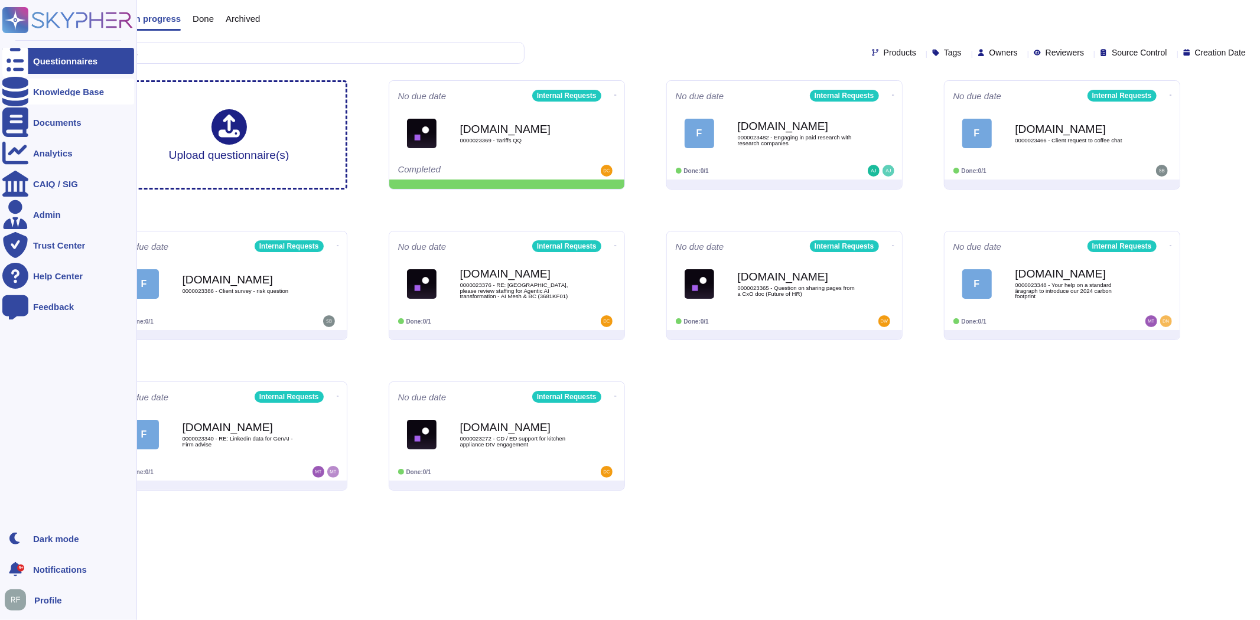
click at [14, 87] on icon at bounding box center [15, 92] width 26 height 30
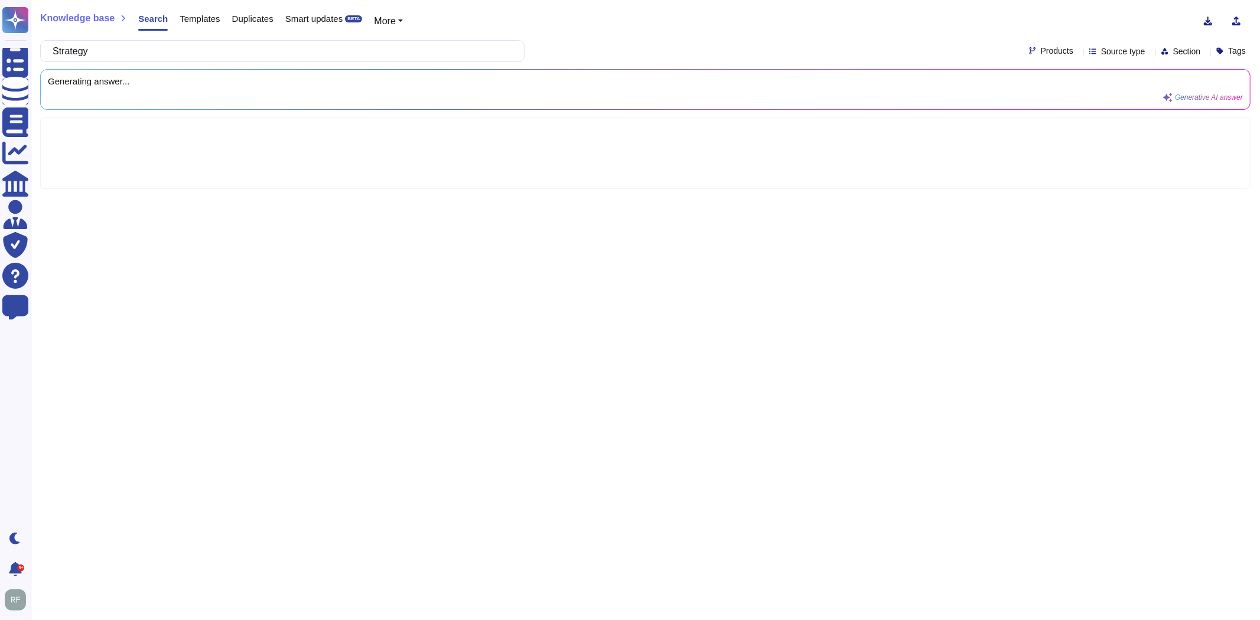
click at [1041, 53] on span "Products" at bounding box center [1057, 51] width 32 height 8
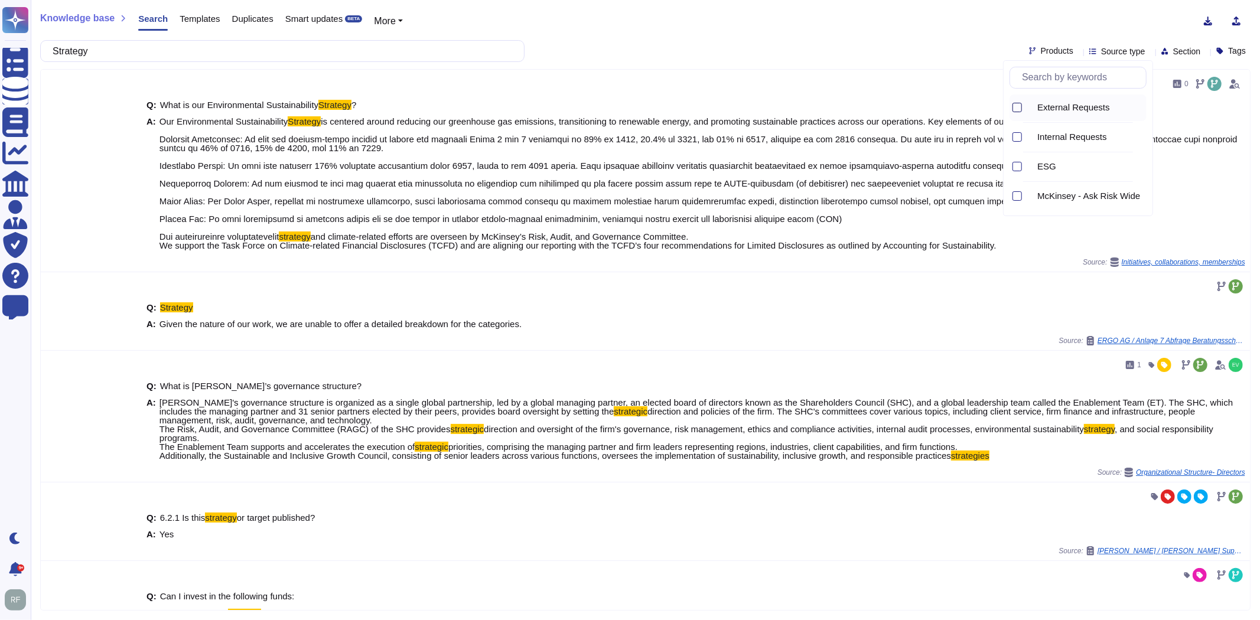
click at [1015, 109] on div at bounding box center [1017, 107] width 9 height 9
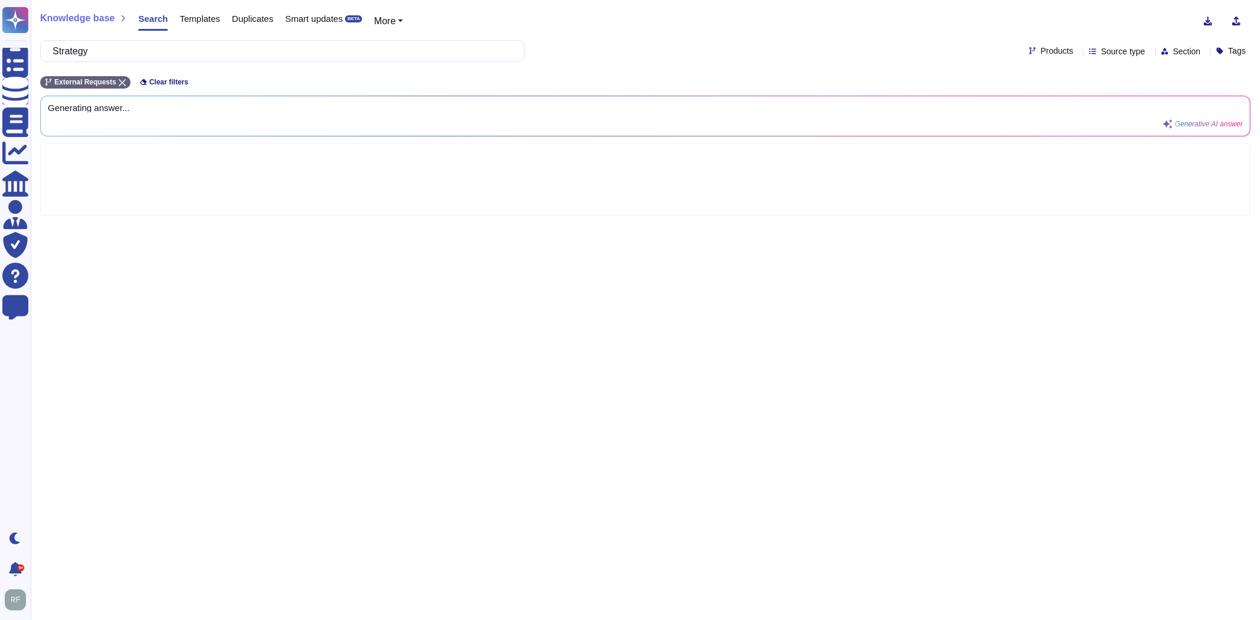
click at [914, 36] on div "Knowledge base Search Templates Duplicates Smart updates BETA More Strategy Pro…" at bounding box center [645, 310] width 1229 height 620
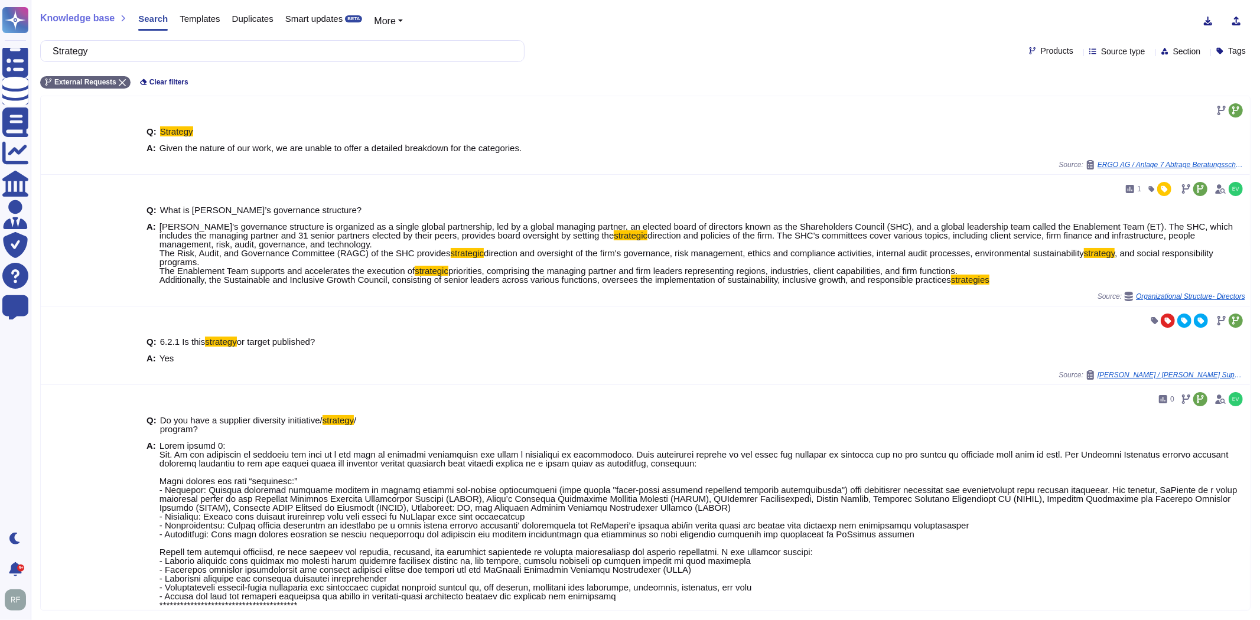
click at [1101, 48] on span "Source type" at bounding box center [1123, 51] width 44 height 8
click at [1081, 167] on div at bounding box center [1084, 168] width 9 height 9
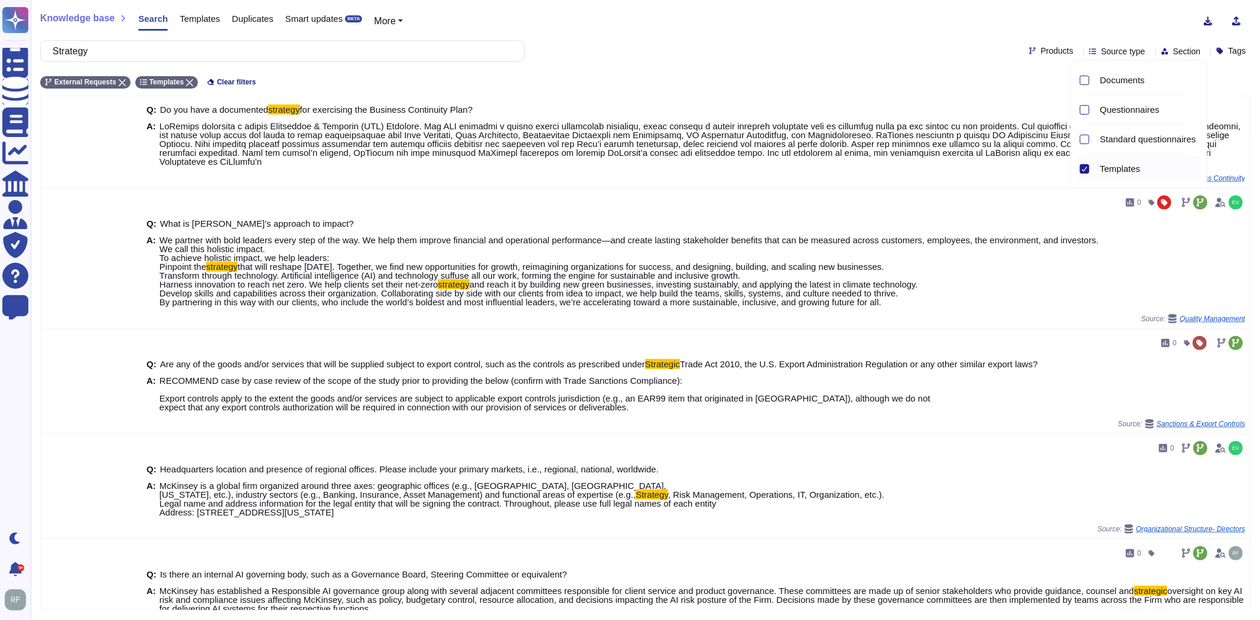
scroll to position [411, 0]
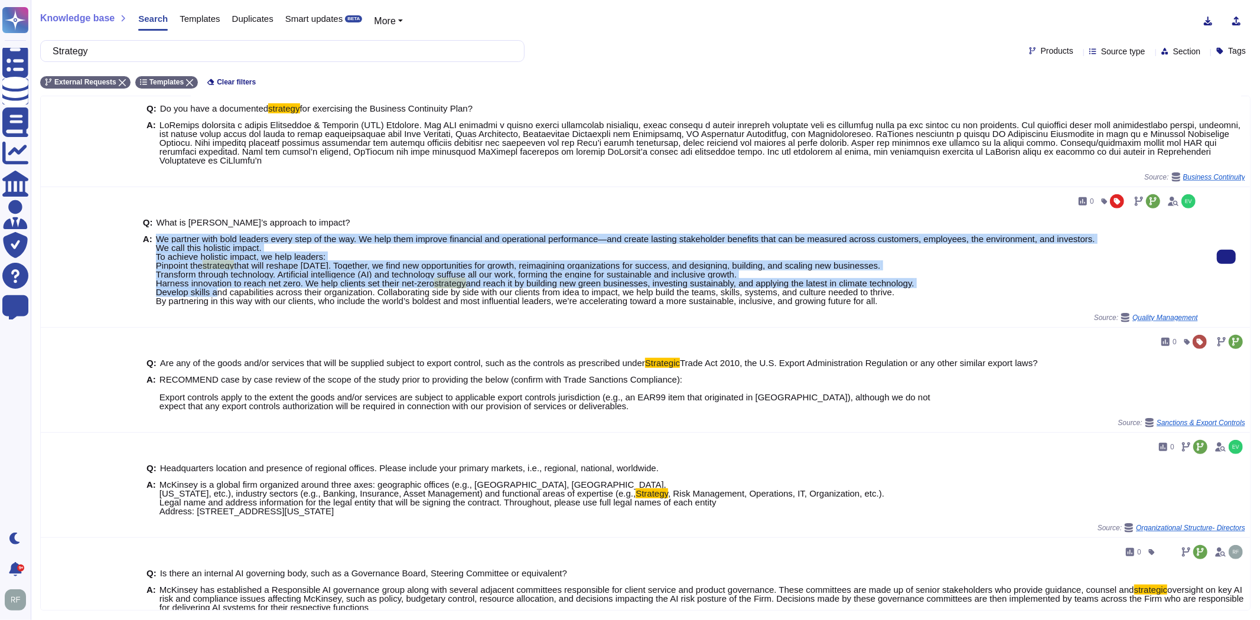
drag, startPoint x: 210, startPoint y: 286, endPoint x: 151, endPoint y: 258, distance: 64.7
click at [151, 258] on div "A: We partner with bold leaders every step of the way. We help them improve fin…" at bounding box center [670, 270] width 1055 height 71
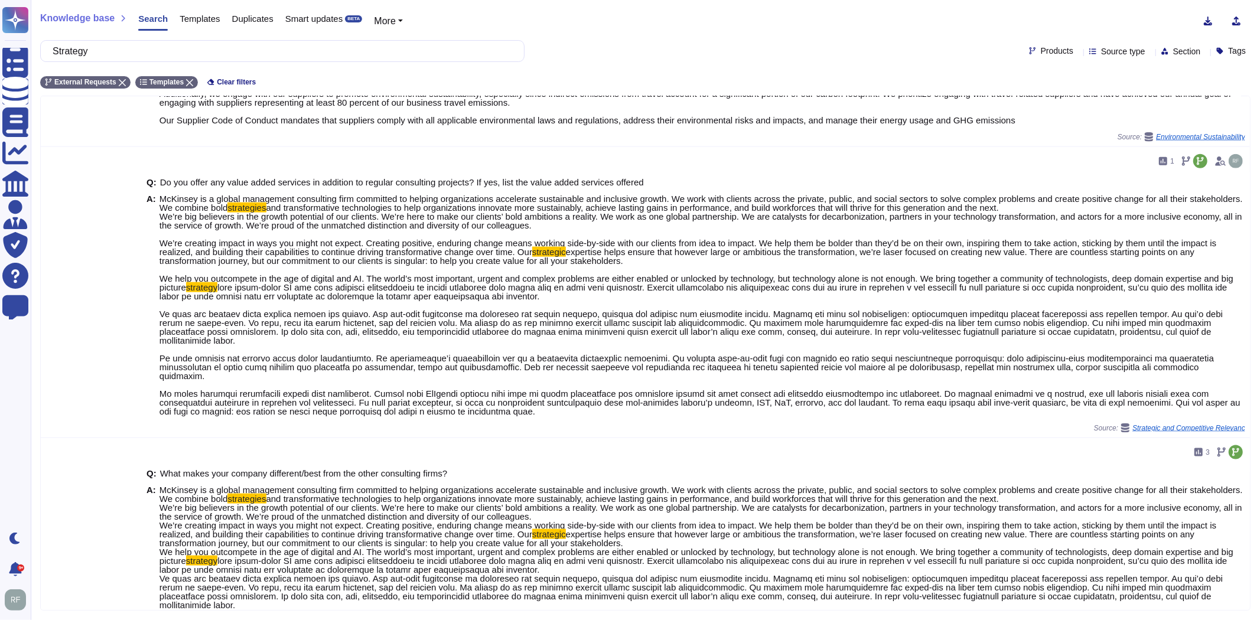
scroll to position [1276, 0]
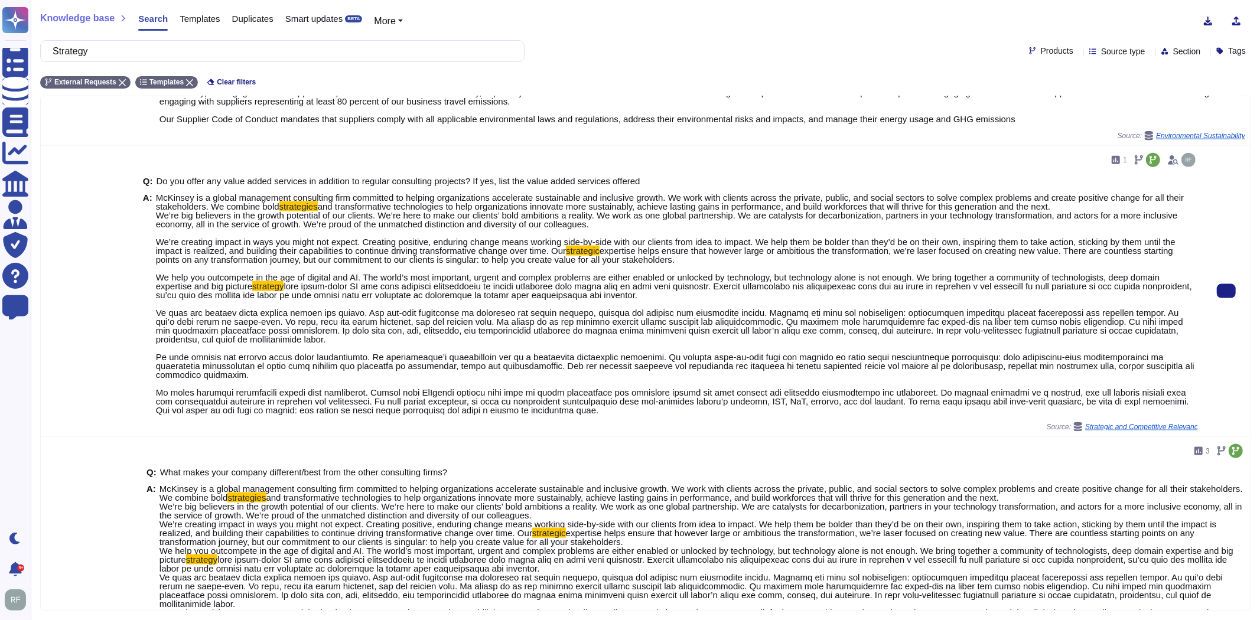
drag, startPoint x: 156, startPoint y: 215, endPoint x: 627, endPoint y: 431, distance: 518.1
click at [627, 415] on span "McKinsey is a global management consulting firm committed to helping organizati…" at bounding box center [677, 304] width 1042 height 222
copy span "LoRemips do s ametco adipiscing elitseddoe temp incididun ut laboree doloremagn…"
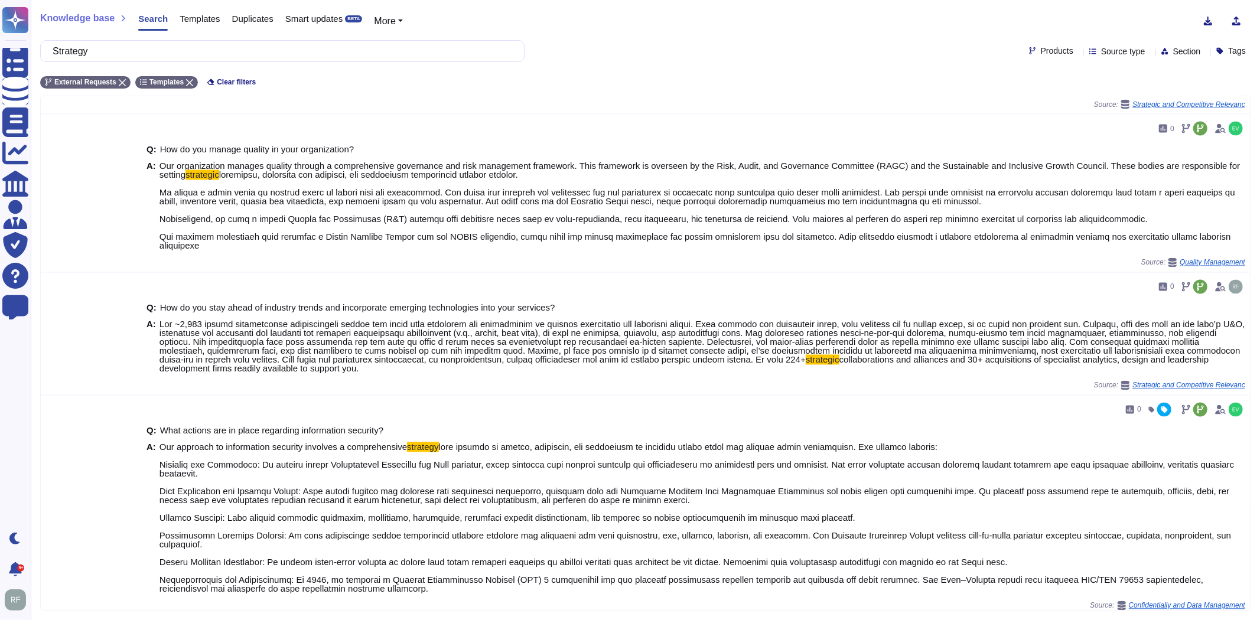
scroll to position [1856, 0]
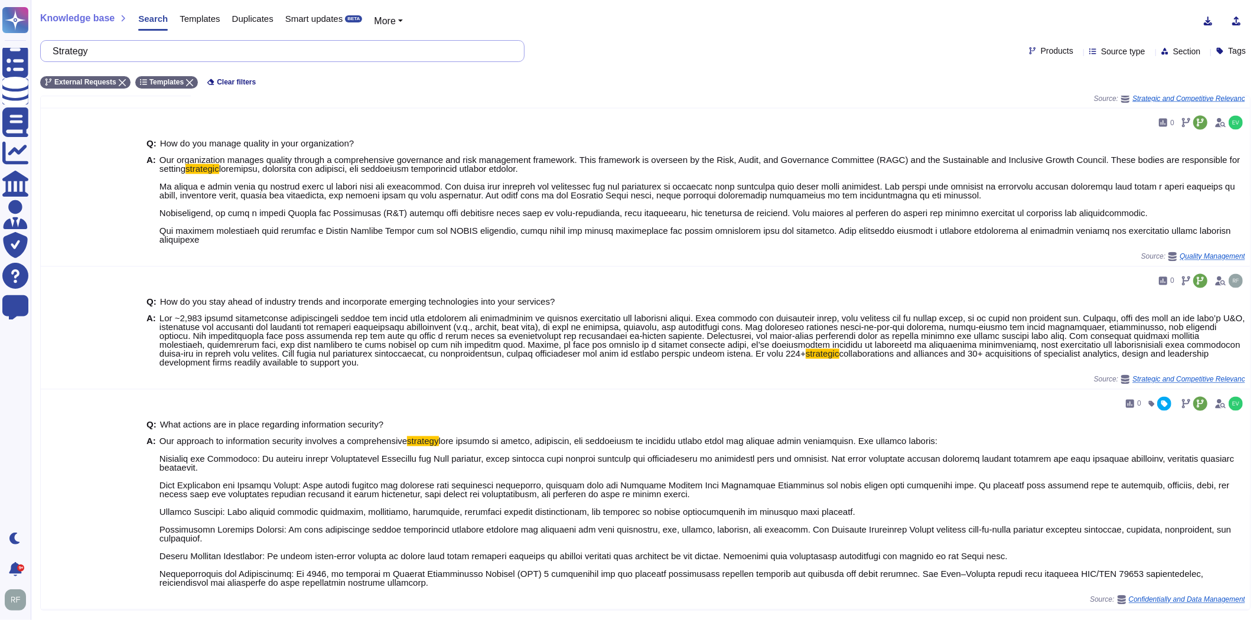
click at [190, 56] on input "Strategy" at bounding box center [280, 51] width 466 height 21
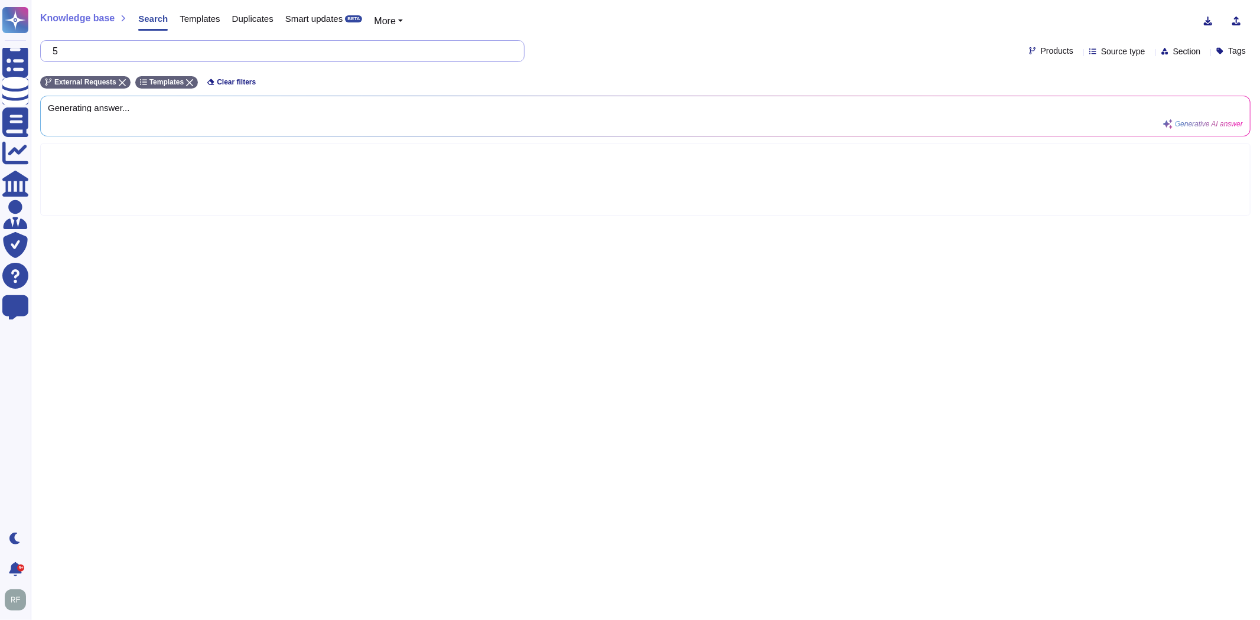
scroll to position [0, 0]
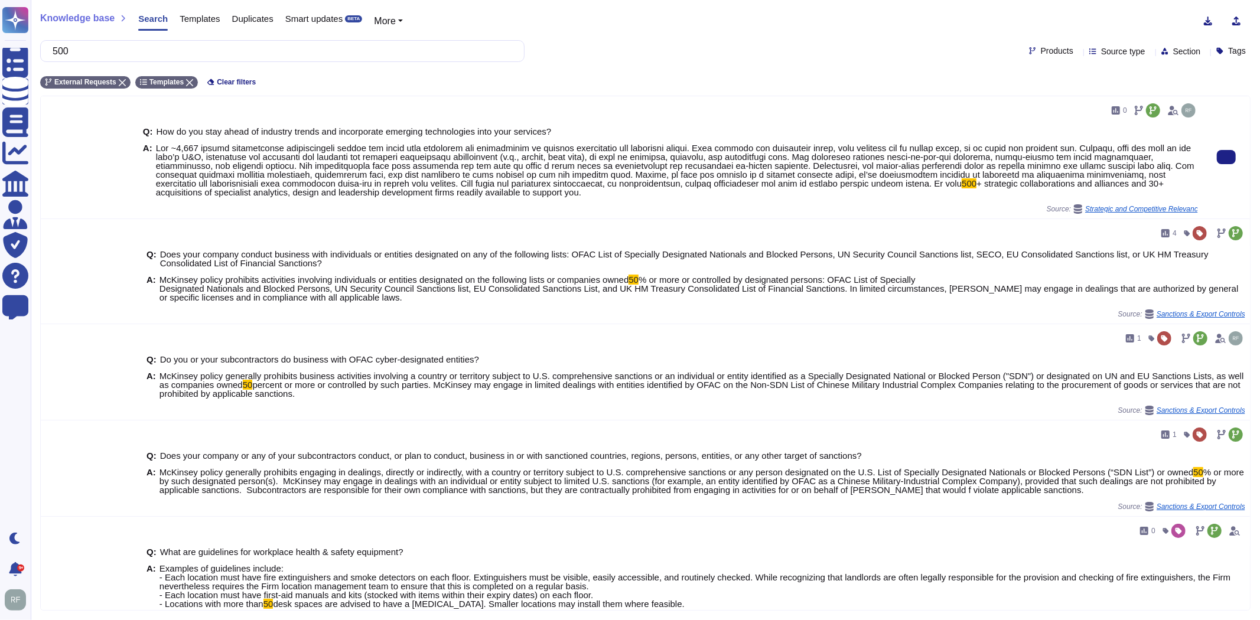
type input "500"
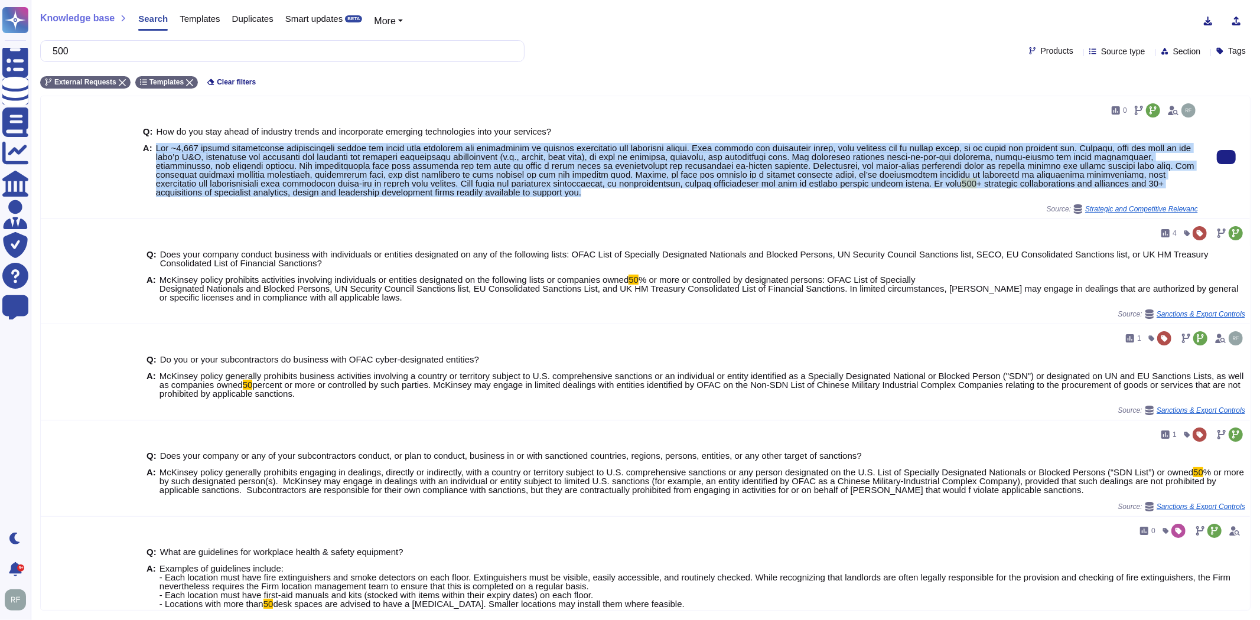
drag, startPoint x: 152, startPoint y: 145, endPoint x: 541, endPoint y: 196, distance: 391.5
click at [541, 196] on div "A: 500 + strategic collaborations and alliances and 30+ acquisitions of special…" at bounding box center [670, 170] width 1055 height 53
copy span "Lor ~3,902 ipsumd sitametconse adipiscingeli seddoe tem incid utla etdolorem al…"
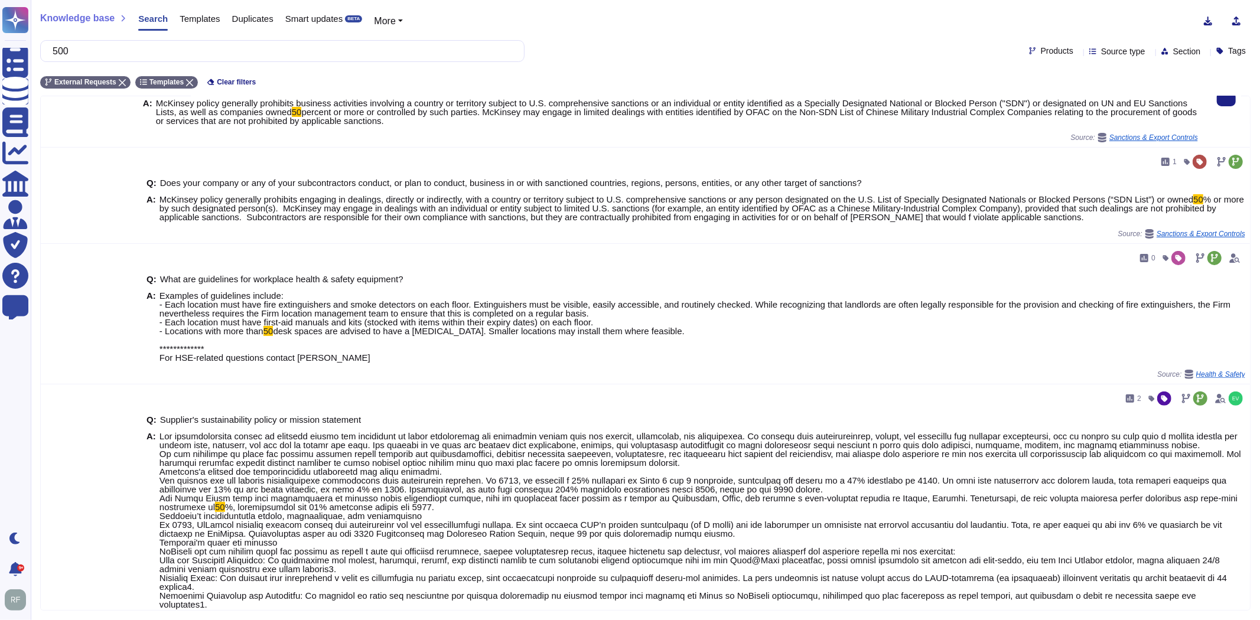
scroll to position [330, 0]
